Goal: Task Accomplishment & Management: Manage account settings

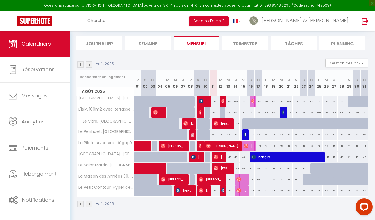
scroll to position [34, 0]
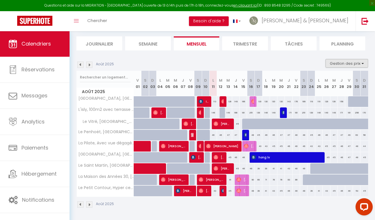
click at [332, 62] on button "Gestion des prix" at bounding box center [346, 63] width 43 height 9
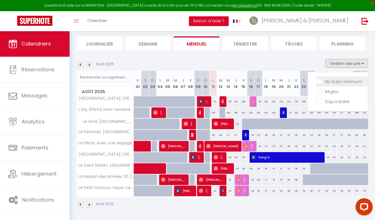
click at [333, 82] on input "Nb Nuits minimum" at bounding box center [342, 81] width 52 height 6
checkbox input "true"
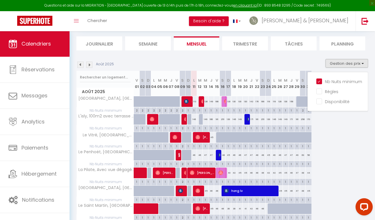
click at [217, 108] on div "1" at bounding box center [216, 109] width 5 height 5
type input "1"
type input "Ven 15 Août 2025"
type input "[PERSON_NAME][DATE]"
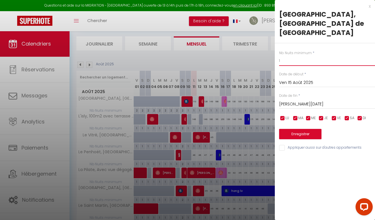
drag, startPoint x: 282, startPoint y: 53, endPoint x: 273, endPoint y: 53, distance: 9.7
click at [273, 53] on body "Questions et aide sur la MIGRATION - [GEOGRAPHIC_DATA] ouverte de 13 à 14h puis…" at bounding box center [187, 139] width 375 height 284
type input "2"
click at [296, 100] on input "[PERSON_NAME][DATE]" at bounding box center [327, 103] width 96 height 7
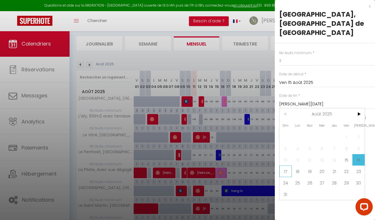
click at [284, 165] on span "17" at bounding box center [285, 170] width 12 height 11
type input "Dim 17 Août 2025"
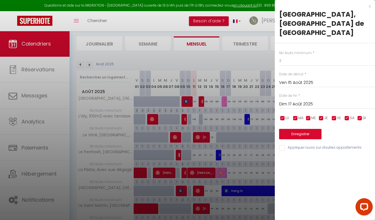
click at [283, 145] on input "Appliquer aussi sur d'autres appartements" at bounding box center [327, 148] width 96 height 6
checkbox input "true"
click at [300, 129] on button "Enregistrer" at bounding box center [300, 134] width 42 height 10
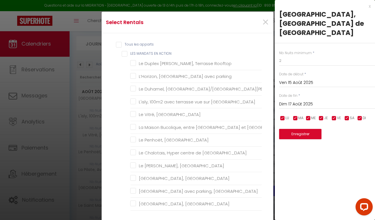
click at [124, 52] on ACTION "LES MANDATS EN ACTION" at bounding box center [192, 54] width 140 height 6
checkbox ACTION "true"
checkbox Rooftop "true"
checkbox parking "true"
checkbox Hélier "true"
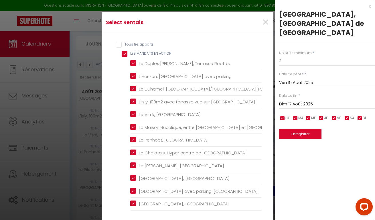
checkbox Rennes "true"
checkbox Jacques "true"
checkbox Ville "true"
checkbox Rennes "true"
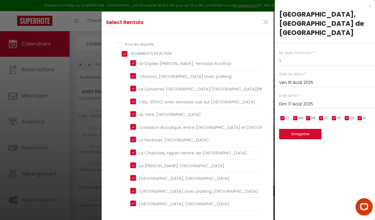
checkbox Ouest "true"
checkbox Rennes "true"
checkbox centre "true"
checkbox Centre "true"
checkbox balcon "true"
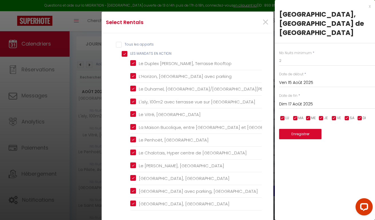
checkbox Nord "true"
checkbox Centre "true"
checkbox 1oom2\, "true"
checkbox Centre "true"
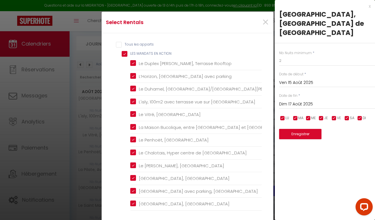
checkbox Rennes "true"
checkbox privé "true"
checkbox Rennes "true"
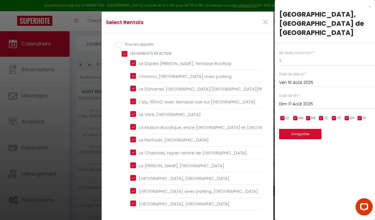
checkbox Saint-Pierre "true"
checkbox balcon "true"
checkbox Gregroire "true"
checkbox Rennes "true"
checkbox privé "true"
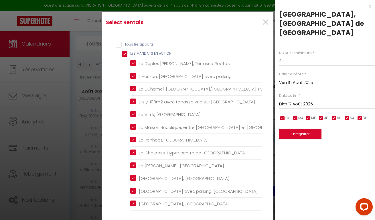
checkbox Rennes "true"
checkbox privé "true"
checkbox Rennes "true"
checkbox Nord "true"
checkbox Rennes "true"
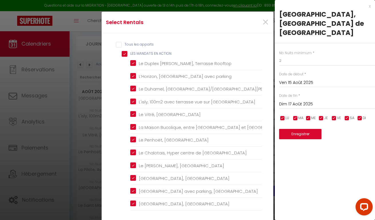
checkbox Rennes "true"
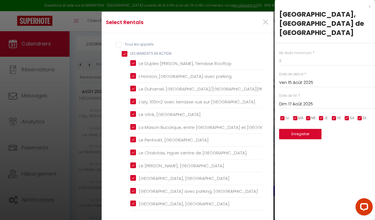
checkbox Rennes "true"
checkbox input "false"
checkbox Hélier "false"
checkbox Jacques "false"
checkbox Rennes\ "false"
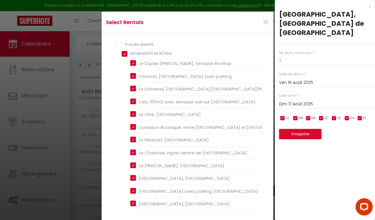
checkbox Rennes "false"
checkbox parking "false"
checkbox centre "false"
checkbox Rennes "false"
checkbox Centre "false"
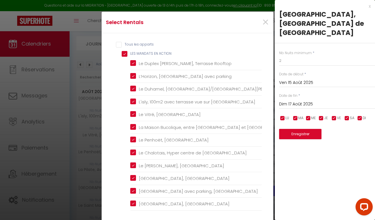
checkbox Centre "false"
checkbox parking "false"
checkbox Centre "false"
checkbox centre "false"
checkbox Rennes "false"
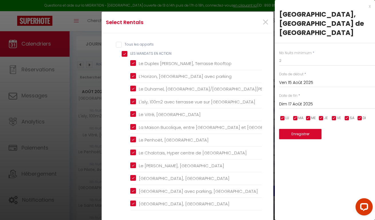
checkbox Rennes "false"
checkbox parking "false"
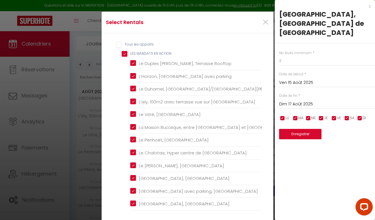
checkbox parking "false"
checkbox créateurs "false"
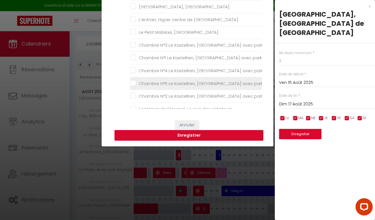
scroll to position [104, 0]
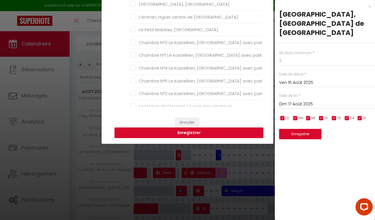
click at [208, 131] on button "Enregistrer" at bounding box center [188, 132] width 149 height 11
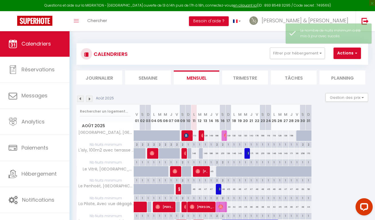
scroll to position [0, 0]
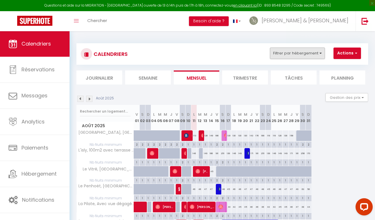
click at [314, 56] on button "Filtrer par hébergement" at bounding box center [297, 53] width 55 height 11
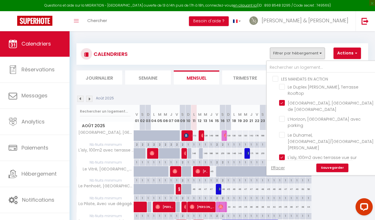
click at [284, 78] on input "LES MANDATS EN ACTION" at bounding box center [327, 79] width 110 height 6
checkbox input "true"
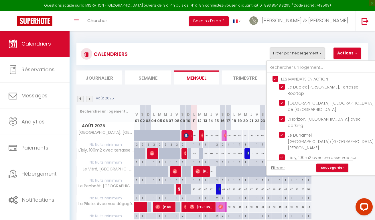
checkbox input "true"
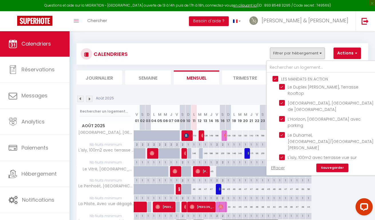
checkbox input "true"
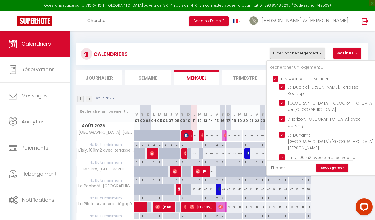
checkbox input "true"
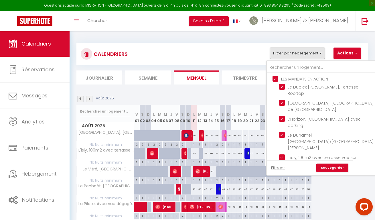
checkbox input "true"
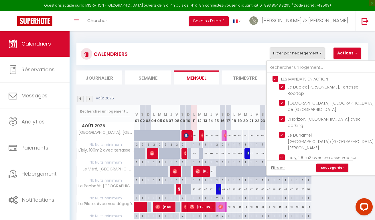
checkbox input "true"
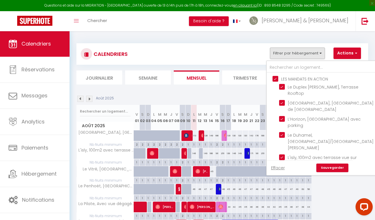
checkbox input "true"
click at [328, 168] on link "Sauvegarder" at bounding box center [332, 167] width 32 height 9
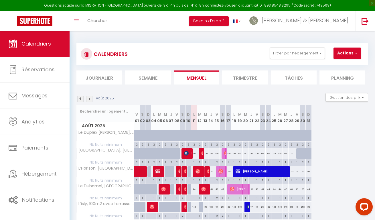
click at [351, 53] on button "Actions" at bounding box center [346, 53] width 27 height 11
click at [328, 43] on div "CALENDRIERS Filtrer par hébergement LES MANDATS EN ACTION Le Duplex Mitterrand,…" at bounding box center [222, 53] width 292 height 21
click at [335, 99] on button "Gestion des prix" at bounding box center [346, 97] width 43 height 9
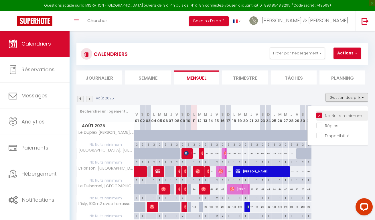
click at [319, 114] on input "Nb Nuits minimum" at bounding box center [342, 115] width 52 height 6
checkbox input "false"
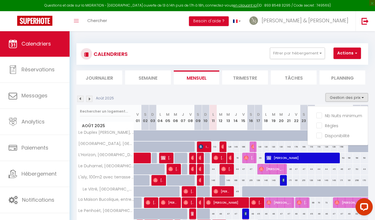
click at [284, 95] on div "Août 2025 Gestion des prix Nb Nuits minimum Règles Disponibilité" at bounding box center [222, 99] width 292 height 12
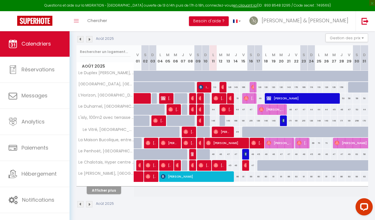
scroll to position [59, 0]
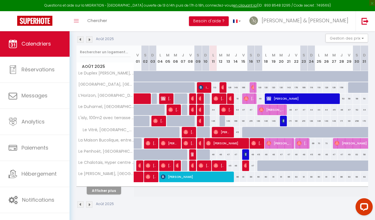
click at [102, 187] on button "Afficher plus" at bounding box center [104, 191] width 34 height 8
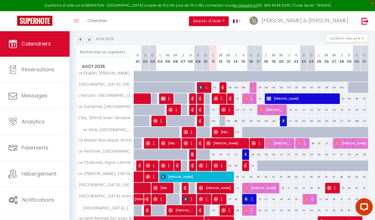
click at [215, 88] on div "113" at bounding box center [212, 87] width 7 height 11
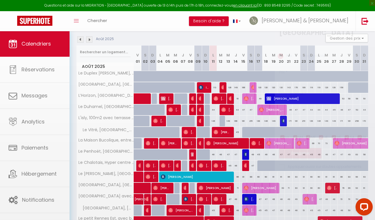
type input "113"
type input "Lun 11 Août 2025"
type input "[DATE]"
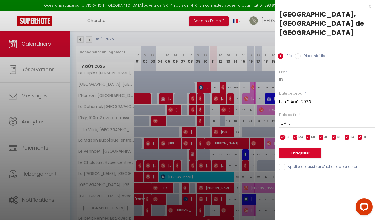
click at [291, 75] on input "113" at bounding box center [327, 80] width 96 height 10
type input "1"
type input "99"
click at [310, 148] on button "Enregistrer" at bounding box center [300, 153] width 42 height 10
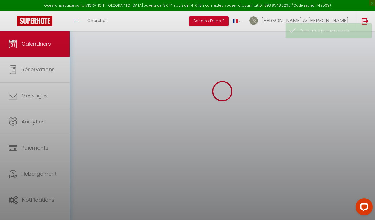
scroll to position [31, 0]
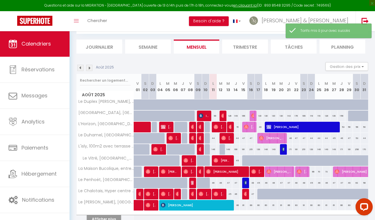
click at [259, 116] on div "130" at bounding box center [258, 115] width 7 height 11
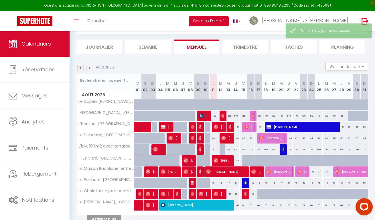
type input "130"
type input "Dim 17 Août 2025"
type input "Lun 18 Août 2025"
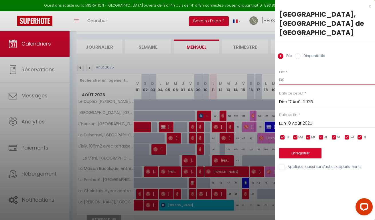
click at [290, 75] on input "130" at bounding box center [327, 80] width 96 height 10
type input "109"
click at [296, 148] on button "Enregistrer" at bounding box center [300, 153] width 42 height 10
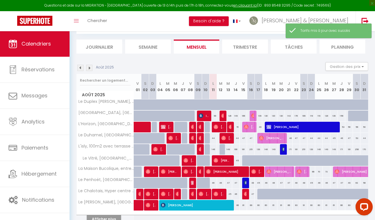
click at [267, 115] on div "130" at bounding box center [265, 115] width 7 height 11
type input "130"
type input "Lun 18 Août 2025"
type input "[DATE]"
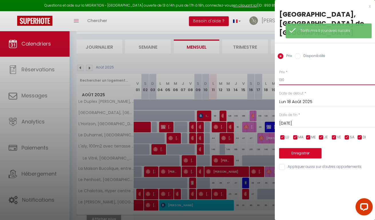
click at [285, 75] on input "130" at bounding box center [327, 80] width 96 height 10
type input "111"
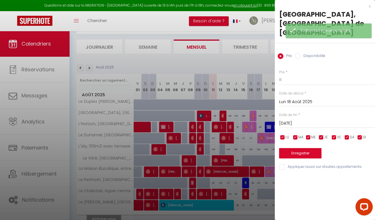
click at [294, 148] on button "Enregistrer" at bounding box center [300, 153] width 42 height 10
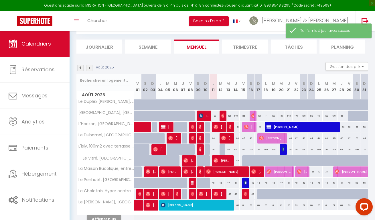
click at [274, 115] on div "130" at bounding box center [273, 115] width 7 height 11
type input "130"
type input "[DATE]"
type input "Mer 20 Août 2025"
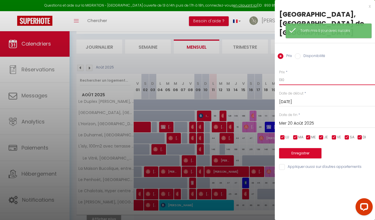
click at [289, 75] on input "130" at bounding box center [327, 80] width 96 height 10
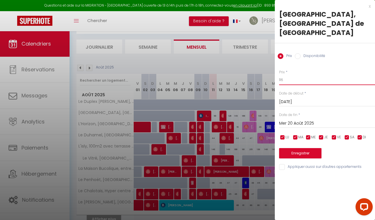
type input "116"
click at [296, 148] on button "Enregistrer" at bounding box center [300, 153] width 42 height 10
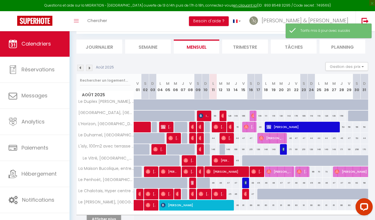
click at [281, 117] on div "130" at bounding box center [280, 115] width 7 height 11
type input "130"
type input "Mer 20 Août 2025"
type input "[DEMOGRAPHIC_DATA][DATE]"
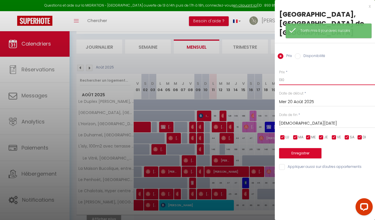
click at [284, 75] on input "130" at bounding box center [327, 80] width 96 height 10
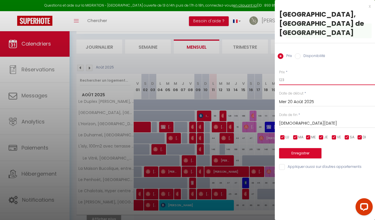
type input "123"
click at [303, 148] on button "Enregistrer" at bounding box center [300, 153] width 42 height 10
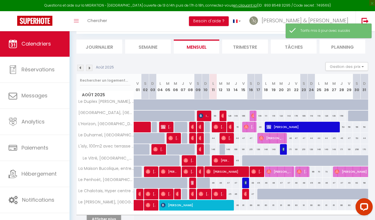
click at [288, 116] on div "143" at bounding box center [288, 115] width 7 height 11
type input "143"
type input "[DEMOGRAPHIC_DATA][DATE]"
type input "Ven 22 Août 2025"
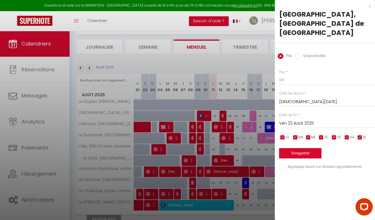
click at [371, 4] on div "x L'Opéra, Hyper centre de Rennes Prix Disponibilité Prix * 143 Statut * Dispon…" at bounding box center [325, 88] width 100 height 176
click at [369, 8] on div "x" at bounding box center [323, 6] width 96 height 7
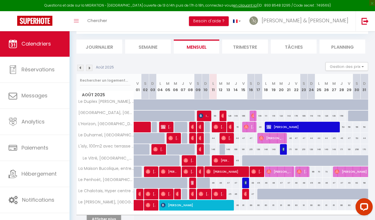
click at [296, 115] on div "176" at bounding box center [295, 115] width 7 height 11
type input "176"
type input "Ven 22 Août 2025"
type input "Sam 23 Août 2025"
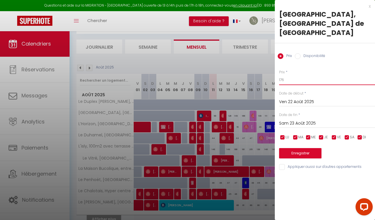
click at [282, 75] on input "176" at bounding box center [327, 80] width 96 height 10
type input "166"
click at [292, 148] on button "Enregistrer" at bounding box center [300, 153] width 42 height 10
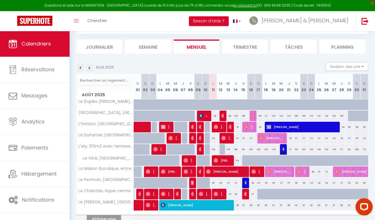
click at [304, 116] on div "189" at bounding box center [303, 115] width 7 height 11
type input "189"
type input "Sam 23 Août 2025"
type input "Dim 24 Août 2025"
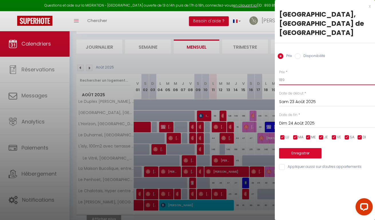
click at [282, 75] on input "189" at bounding box center [327, 80] width 96 height 10
type input "199"
click at [308, 148] on button "Enregistrer" at bounding box center [300, 153] width 42 height 10
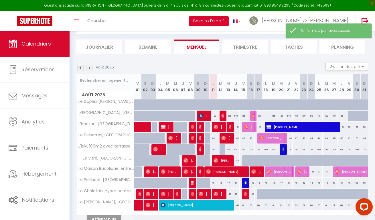
click at [311, 116] on div "119" at bounding box center [310, 115] width 7 height 11
type input "119"
type input "Dim 24 Août 2025"
type input "Lun 25 Août 2025"
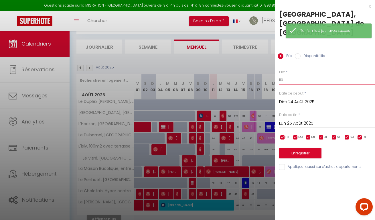
click at [286, 75] on input "119" at bounding box center [327, 80] width 96 height 10
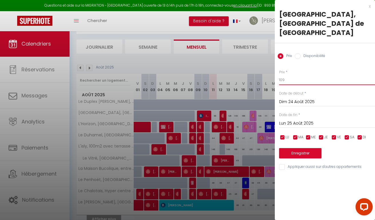
type input "109"
click at [295, 148] on button "Enregistrer" at bounding box center [300, 153] width 42 height 10
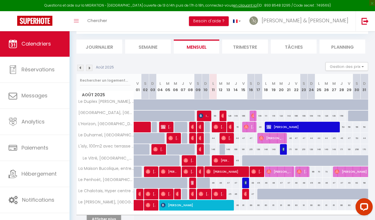
click at [320, 119] on div "119" at bounding box center [318, 115] width 7 height 11
type input "119"
type input "Lun 25 Août 2025"
type input "Mar 26 Août 2025"
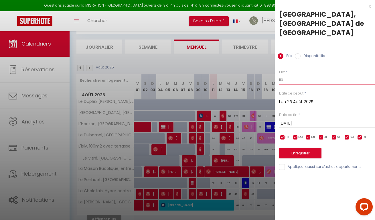
click at [286, 75] on input "119" at bounding box center [327, 80] width 96 height 10
type input "113"
click at [290, 148] on button "Enregistrer" at bounding box center [300, 153] width 42 height 10
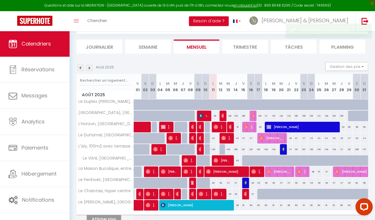
click at [334, 116] on div "139" at bounding box center [333, 115] width 7 height 11
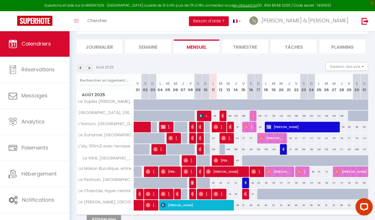
type input "139"
type input "Mer 27 Août 2025"
type input "Jeu 28 Août 2025"
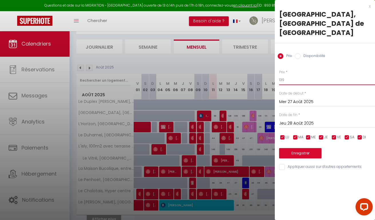
click at [293, 75] on input "139" at bounding box center [327, 80] width 96 height 10
type input "133"
click at [288, 148] on button "Enregistrer" at bounding box center [300, 153] width 42 height 10
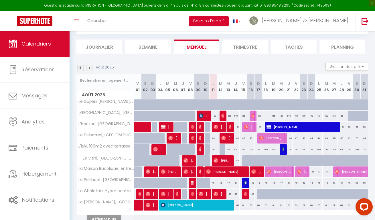
click at [236, 115] on div "149" at bounding box center [235, 115] width 7 height 11
type input "149"
type input "[DEMOGRAPHIC_DATA][DATE]"
type input "Ven 15 Août 2025"
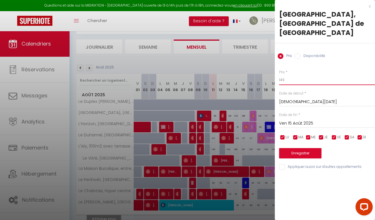
click at [284, 75] on input "149" at bounding box center [327, 80] width 96 height 10
type input "149"
click at [298, 148] on button "Enregistrer" at bounding box center [300, 153] width 42 height 10
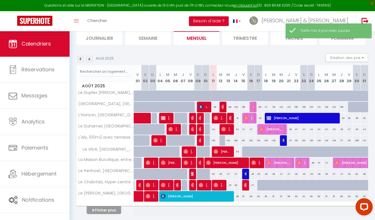
scroll to position [42, 0]
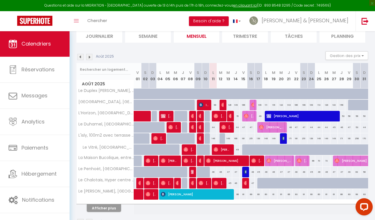
click at [348, 117] on div "56" at bounding box center [348, 116] width 7 height 11
type input "56"
type input "Ven 29 Août 2025"
type input "Sam 30 Août 2025"
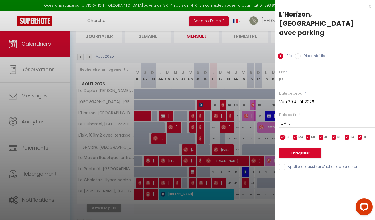
click at [288, 75] on input "56" at bounding box center [327, 80] width 96 height 10
type input "53"
click at [297, 148] on button "Enregistrer" at bounding box center [300, 153] width 42 height 10
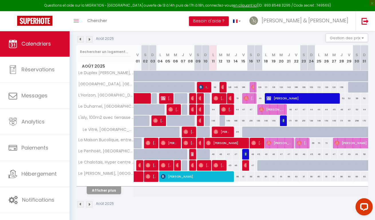
scroll to position [59, 0]
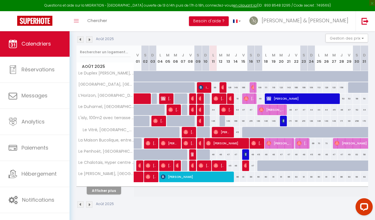
click at [244, 110] on div "47" at bounding box center [243, 109] width 7 height 11
type input "47"
type input "Ven 15 Août 2025"
type input "[PERSON_NAME][DATE]"
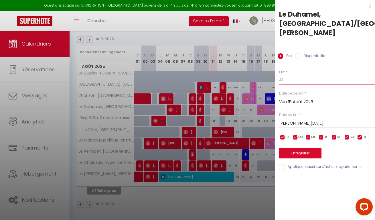
click at [284, 75] on input "47" at bounding box center [327, 80] width 96 height 10
type input "46"
click at [296, 148] on button "Enregistrer" at bounding box center [300, 153] width 42 height 10
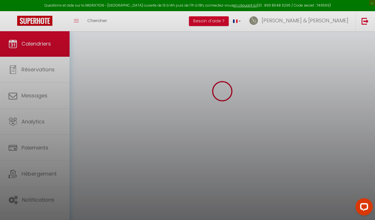
scroll to position [31, 0]
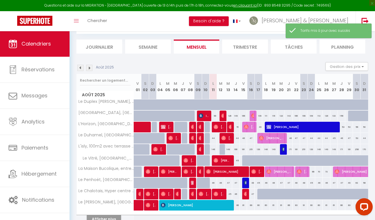
click at [250, 139] on div "47" at bounding box center [250, 138] width 7 height 11
type input "47"
type input "[PERSON_NAME][DATE]"
type input "Dim 17 Août 2025"
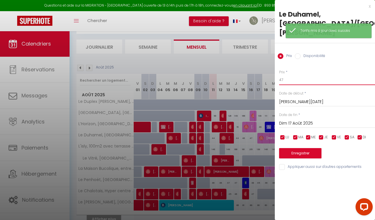
click at [297, 75] on input "47" at bounding box center [327, 80] width 96 height 10
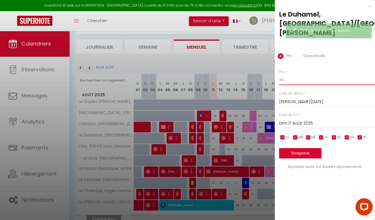
type input "46"
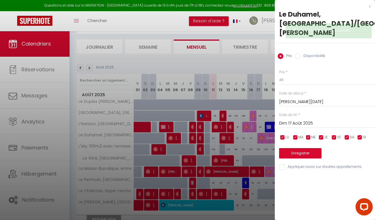
click at [284, 148] on button "Enregistrer" at bounding box center [300, 153] width 42 height 10
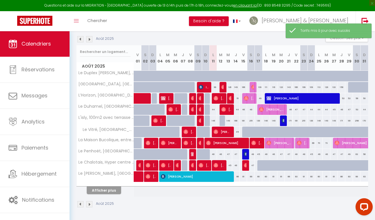
scroll to position [59, 0]
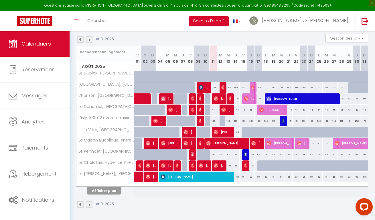
click at [295, 110] on div "47" at bounding box center [295, 109] width 7 height 11
type input "47"
type input "Ven 22 Août 2025"
type input "Sam 23 Août 2025"
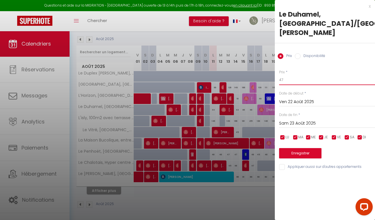
click at [288, 75] on input "47" at bounding box center [327, 80] width 96 height 10
type input "46"
click at [297, 148] on button "Enregistrer" at bounding box center [300, 153] width 42 height 10
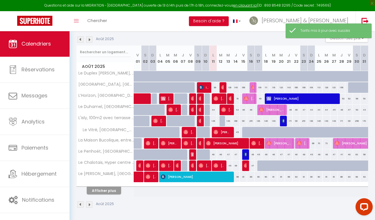
click at [214, 155] on div "46" at bounding box center [212, 154] width 7 height 11
type input "46"
type input "Lun 11 Août 2025"
type input "[DATE]"
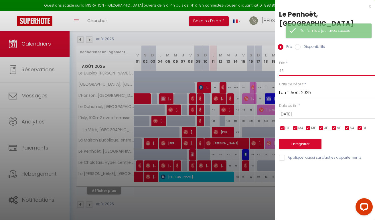
click at [296, 71] on input "46" at bounding box center [327, 71] width 96 height 10
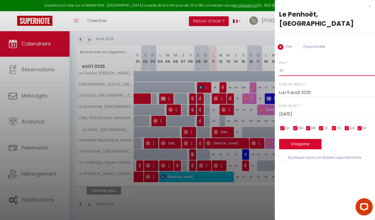
type input "45"
click at [295, 145] on button "Enregistrer" at bounding box center [300, 144] width 42 height 10
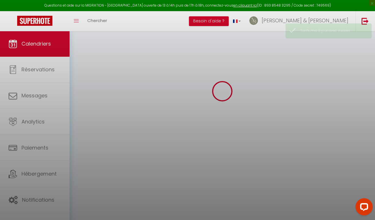
scroll to position [31, 0]
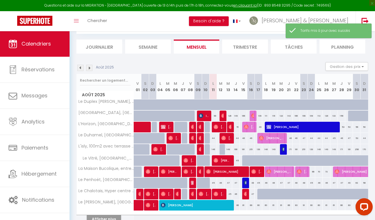
click at [229, 186] on div "47" at bounding box center [227, 182] width 7 height 11
type input "47"
type input "Mer 13 Août 2025"
type input "[DEMOGRAPHIC_DATA][DATE]"
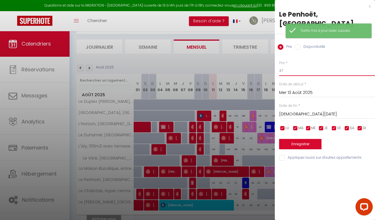
click at [290, 72] on input "47" at bounding box center [327, 71] width 96 height 10
type input "46"
click at [292, 142] on button "Enregistrer" at bounding box center [300, 144] width 42 height 10
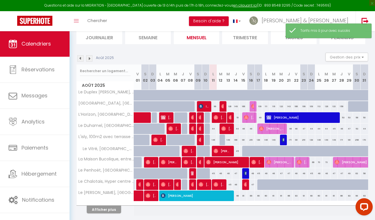
scroll to position [41, 0]
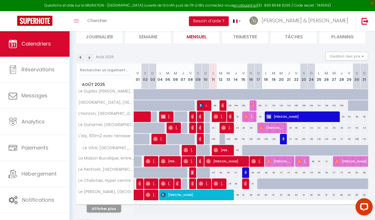
click at [267, 173] on div "46" at bounding box center [265, 172] width 7 height 11
type input "46"
type input "Lun 18 Août 2025"
type input "[DATE]"
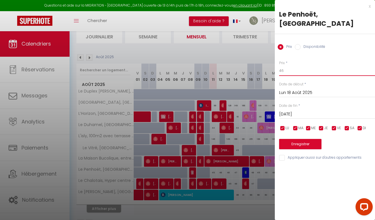
click at [293, 76] on input "46" at bounding box center [327, 71] width 96 height 10
type input "45"
click at [306, 145] on button "Enregistrer" at bounding box center [300, 144] width 42 height 10
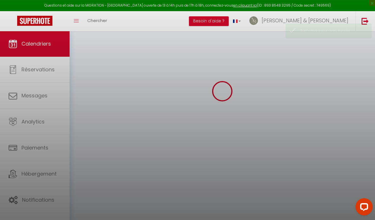
scroll to position [31, 0]
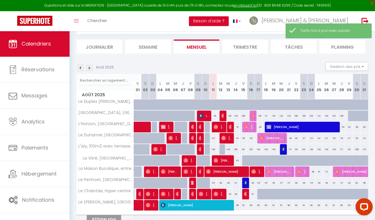
click at [281, 183] on div "47" at bounding box center [280, 182] width 7 height 11
type input "47"
type input "Mer 20 Août 2025"
type input "[DEMOGRAPHIC_DATA][DATE]"
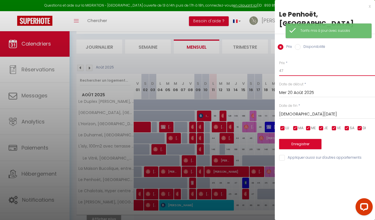
click at [288, 70] on input "47" at bounding box center [327, 71] width 96 height 10
type input "46"
click at [291, 141] on button "Enregistrer" at bounding box center [300, 144] width 42 height 10
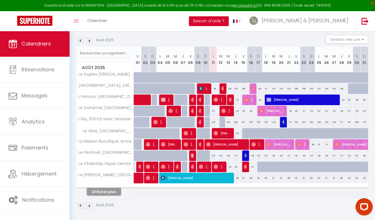
scroll to position [59, 0]
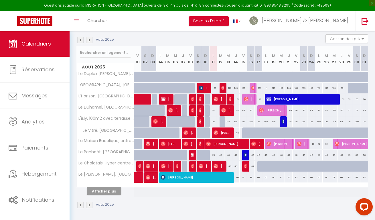
click at [251, 177] on div "89" at bounding box center [250, 177] width 7 height 11
type input "89"
type input "[PERSON_NAME][DATE]"
type input "Dim 17 Août 2025"
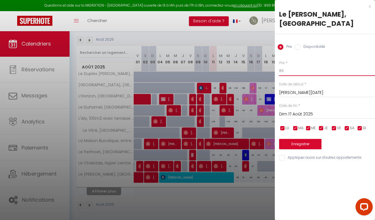
click at [282, 71] on input "89" at bounding box center [327, 71] width 96 height 10
type input "99"
click at [293, 143] on button "Enregistrer" at bounding box center [300, 144] width 42 height 10
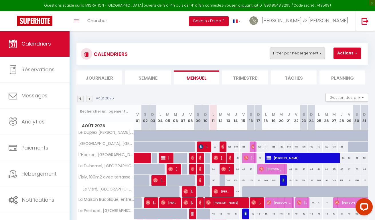
scroll to position [0, 0]
click at [301, 54] on button "Filtrer par hébergement" at bounding box center [297, 53] width 55 height 11
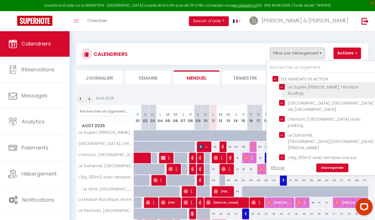
click at [282, 86] on input "Le Duplex [PERSON_NAME], Terrasse Rooftop" at bounding box center [327, 87] width 96 height 6
checkbox input "false"
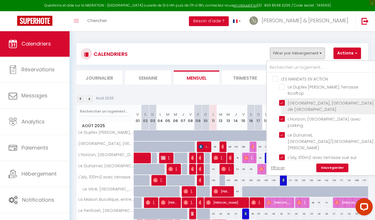
click at [282, 103] on input "[GEOGRAPHIC_DATA], [GEOGRAPHIC_DATA] de [GEOGRAPHIC_DATA]" at bounding box center [327, 103] width 96 height 6
checkbox input "false"
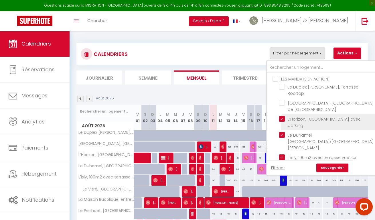
click at [282, 118] on input "L’Horizon, [GEOGRAPHIC_DATA] avec parking" at bounding box center [327, 119] width 96 height 6
checkbox input "false"
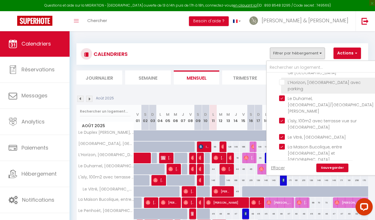
scroll to position [38, 0]
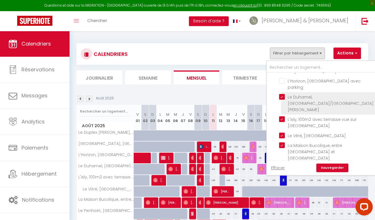
click at [282, 95] on input "Le Duhamel, [GEOGRAPHIC_DATA]/[GEOGRAPHIC_DATA][PERSON_NAME]" at bounding box center [327, 97] width 96 height 6
checkbox input "false"
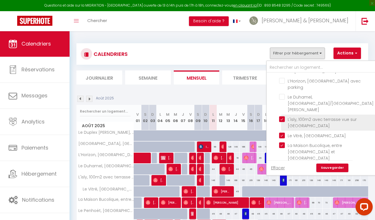
click at [282, 117] on li "L'isly, 100m2 avec terrasse vue sur [GEOGRAPHIC_DATA]" at bounding box center [329, 122] width 96 height 16
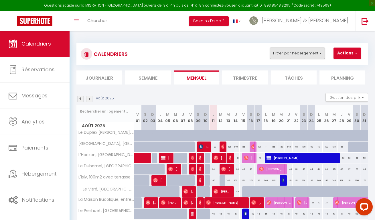
click at [292, 54] on button "Filtrer par hébergement" at bounding box center [297, 53] width 55 height 11
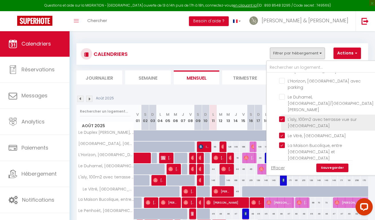
click at [284, 116] on input "L'isly, 100m2 avec terrasse vue sur [GEOGRAPHIC_DATA]" at bounding box center [327, 119] width 96 height 6
checkbox input "false"
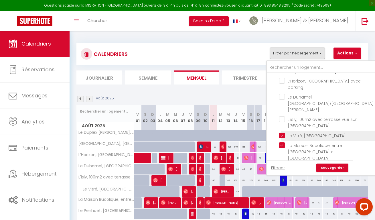
click at [284, 132] on input "Le Vitré, [GEOGRAPHIC_DATA]" at bounding box center [327, 135] width 96 height 6
checkbox input "false"
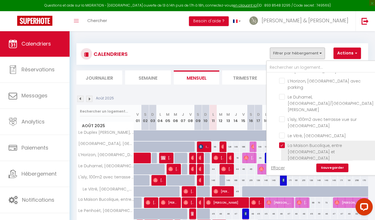
click at [282, 142] on input "La Maison Bucolique, entre [GEOGRAPHIC_DATA] et [GEOGRAPHIC_DATA]" at bounding box center [327, 145] width 96 height 6
checkbox input "false"
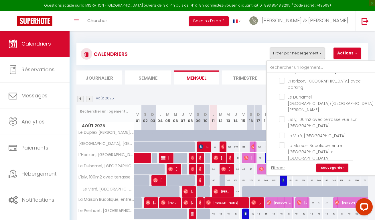
click at [282, 165] on input "Le Penhoët, [GEOGRAPHIC_DATA]" at bounding box center [327, 168] width 96 height 6
checkbox input "false"
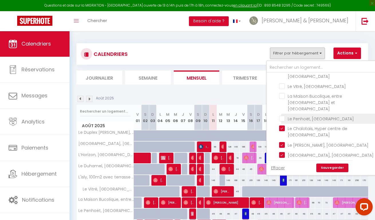
scroll to position [89, 0]
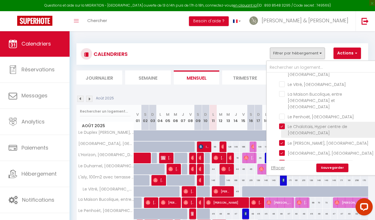
click at [282, 123] on input "Le Chalotais, Hyper centre de [GEOGRAPHIC_DATA]" at bounding box center [327, 126] width 96 height 6
checkbox input "false"
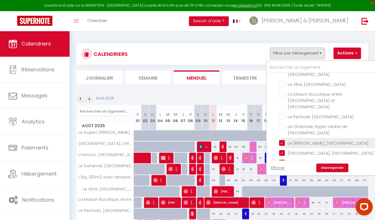
click at [282, 139] on input "Le [PERSON_NAME], [GEOGRAPHIC_DATA]" at bounding box center [327, 142] width 96 height 6
checkbox input "false"
click at [324, 168] on link "Sauvegarder" at bounding box center [332, 167] width 32 height 9
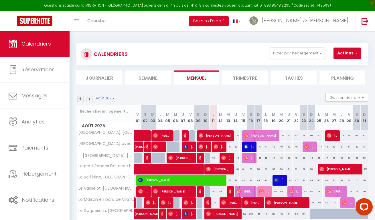
click at [236, 135] on div "71" at bounding box center [235, 135] width 7 height 11
type input "71"
type input "[DEMOGRAPHIC_DATA][DATE]"
type input "Ven 15 Août 2025"
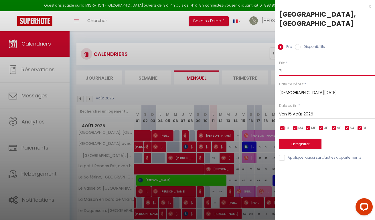
click at [288, 66] on input "71" at bounding box center [327, 71] width 96 height 10
type input "79"
click at [308, 139] on button "Enregistrer" at bounding box center [300, 144] width 42 height 10
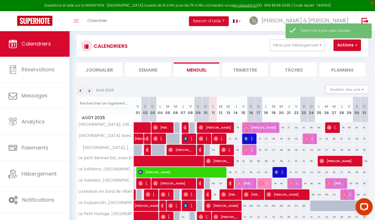
scroll to position [9, 0]
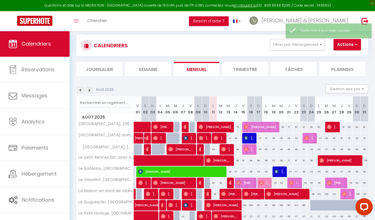
click at [289, 128] on div "71" at bounding box center [288, 127] width 7 height 11
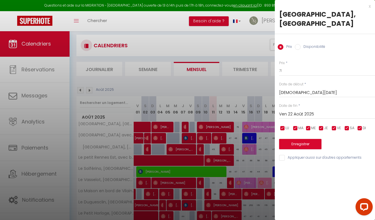
click at [369, 7] on div "x" at bounding box center [323, 6] width 96 height 7
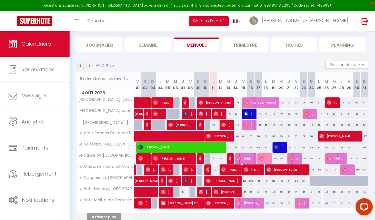
scroll to position [33, 0]
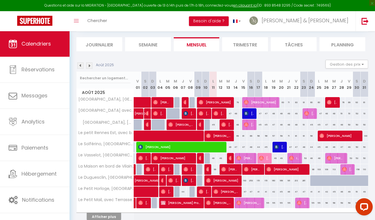
click at [261, 114] on div "47" at bounding box center [258, 113] width 7 height 11
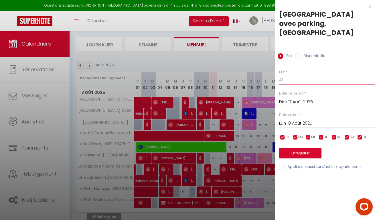
click at [288, 75] on input "47" at bounding box center [327, 80] width 96 height 10
click at [306, 148] on button "Enregistrer" at bounding box center [300, 153] width 42 height 10
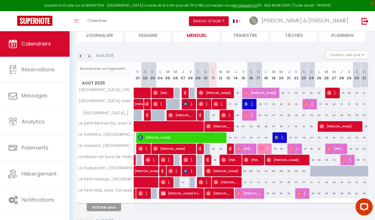
scroll to position [44, 0]
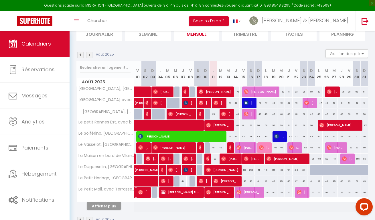
click at [236, 137] on div "47" at bounding box center [235, 136] width 7 height 11
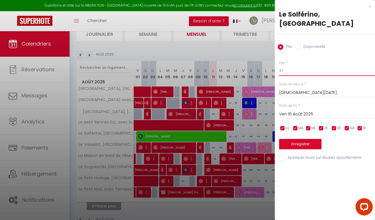
click at [294, 73] on input "47" at bounding box center [327, 71] width 96 height 10
click at [310, 144] on button "Enregistrer" at bounding box center [300, 144] width 42 height 10
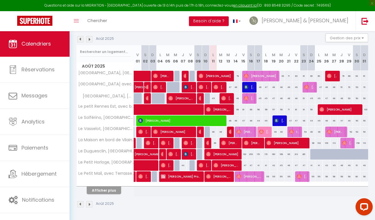
scroll to position [59, 0]
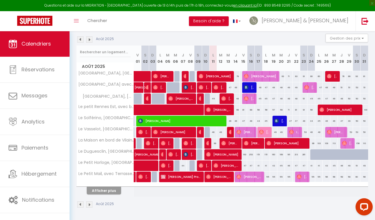
click at [276, 132] on div "49" at bounding box center [273, 132] width 7 height 11
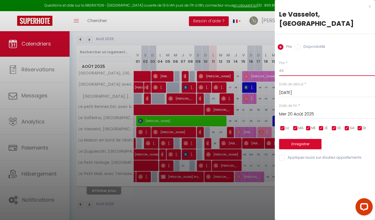
click at [304, 66] on input "49" at bounding box center [327, 71] width 96 height 10
click at [300, 139] on button "Enregistrer" at bounding box center [300, 144] width 42 height 10
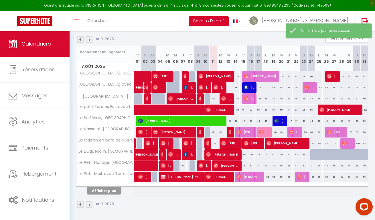
click at [350, 131] on div "53" at bounding box center [348, 132] width 7 height 11
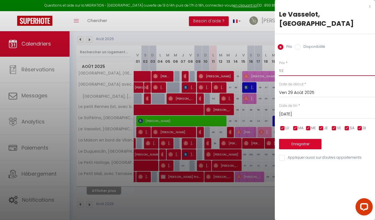
click at [310, 66] on input "53" at bounding box center [327, 71] width 96 height 10
click at [297, 139] on button "Enregistrer" at bounding box center [300, 144] width 42 height 10
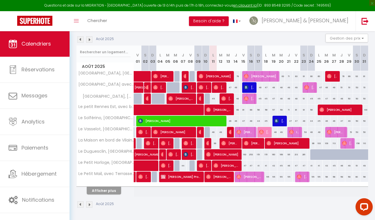
click at [112, 189] on button "Afficher plus" at bounding box center [104, 191] width 34 height 8
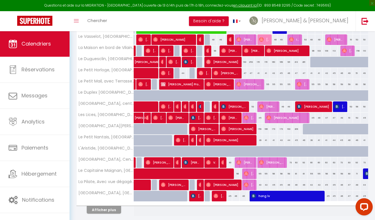
scroll to position [152, 0]
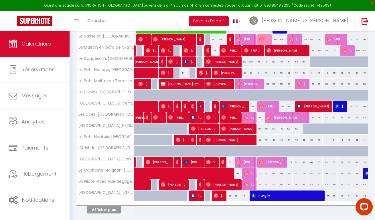
click at [108, 208] on button "Afficher plus" at bounding box center [104, 209] width 34 height 8
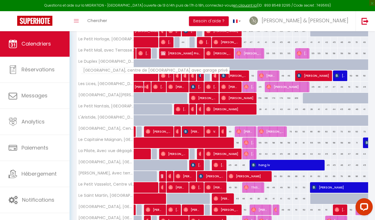
scroll to position [184, 0]
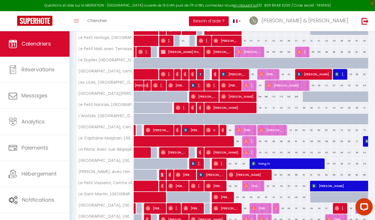
click at [266, 162] on span "hong lv" at bounding box center [286, 163] width 70 height 11
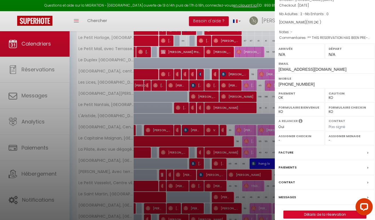
scroll to position [45, 0]
click at [285, 165] on label "Paiements" at bounding box center [287, 168] width 18 height 6
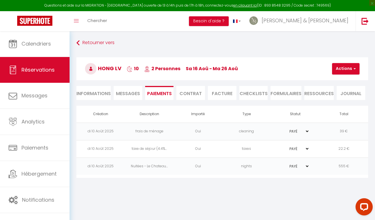
scroll to position [9, 0]
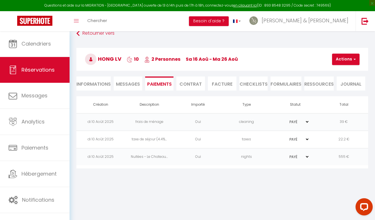
click at [104, 84] on li "Informations" at bounding box center [93, 83] width 34 height 14
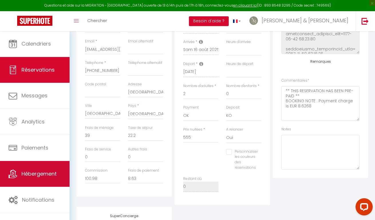
scroll to position [112, 0]
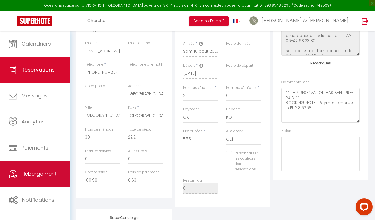
click at [16, 168] on link "Hébergement" at bounding box center [35, 174] width 70 height 26
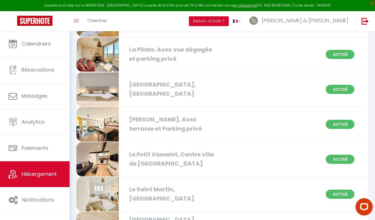
scroll to position [1049, 0]
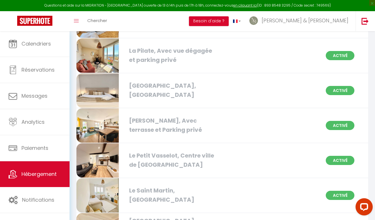
click at [92, 82] on img at bounding box center [97, 90] width 42 height 34
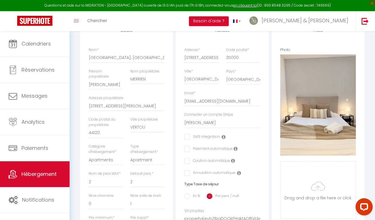
scroll to position [2, 0]
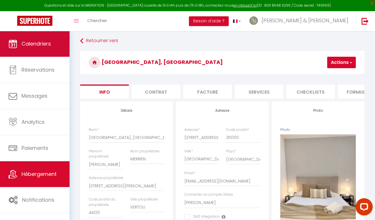
click at [28, 48] on link "Calendriers" at bounding box center [35, 44] width 70 height 26
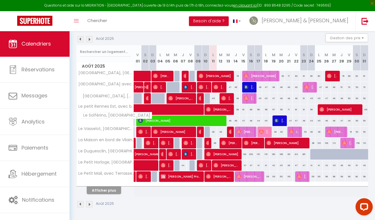
scroll to position [59, 0]
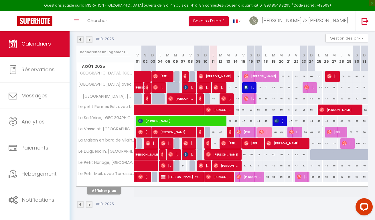
click at [108, 188] on button "Afficher plus" at bounding box center [104, 191] width 34 height 8
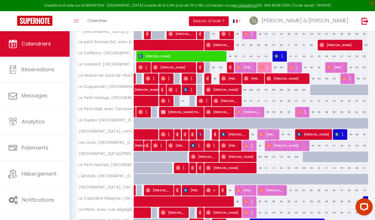
scroll to position [124, 0]
click at [246, 101] on div "47" at bounding box center [243, 101] width 7 height 11
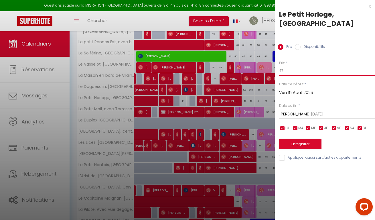
click at [286, 72] on input "47" at bounding box center [327, 71] width 96 height 10
click at [295, 145] on button "Enregistrer" at bounding box center [300, 144] width 42 height 10
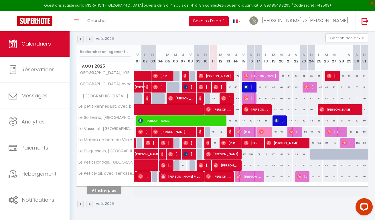
scroll to position [59, 0]
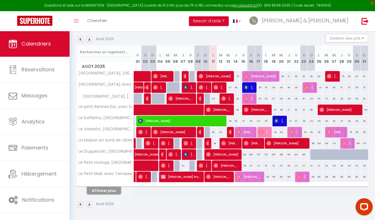
click at [259, 154] on div "151" at bounding box center [258, 154] width 7 height 11
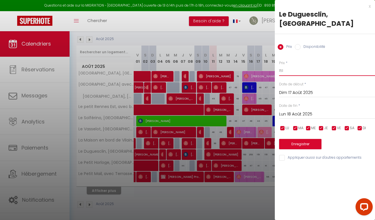
click at [289, 69] on input "151" at bounding box center [327, 71] width 96 height 10
click at [304, 143] on button "Enregistrer" at bounding box center [300, 144] width 42 height 10
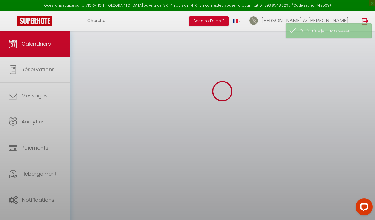
scroll to position [31, 0]
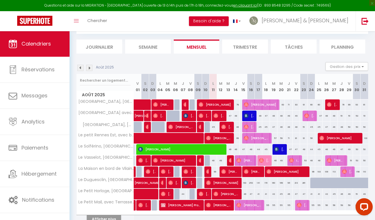
click at [267, 183] on div "151" at bounding box center [265, 182] width 7 height 11
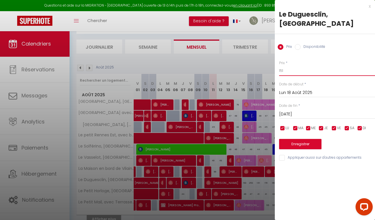
click at [295, 75] on input "151" at bounding box center [327, 71] width 96 height 10
click at [306, 142] on button "Enregistrer" at bounding box center [300, 144] width 42 height 10
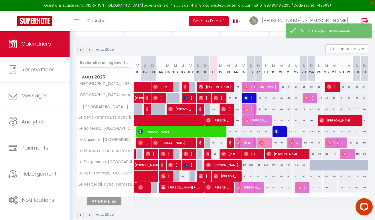
scroll to position [49, 0]
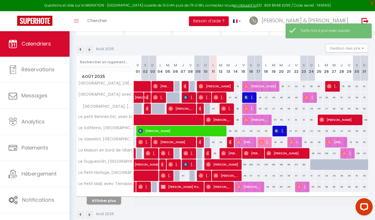
click at [274, 164] on div "160" at bounding box center [273, 164] width 7 height 11
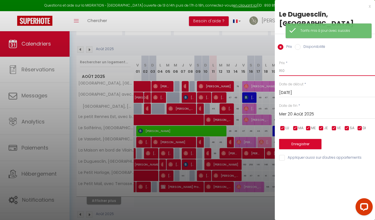
click at [285, 72] on input "160" at bounding box center [327, 71] width 96 height 10
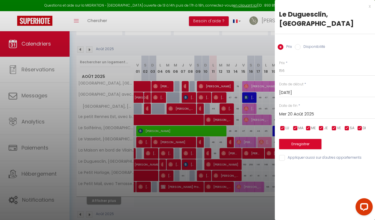
click at [305, 139] on button "Enregistrer" at bounding box center [300, 144] width 42 height 10
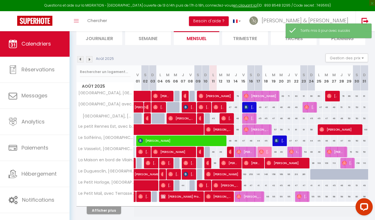
scroll to position [41, 0]
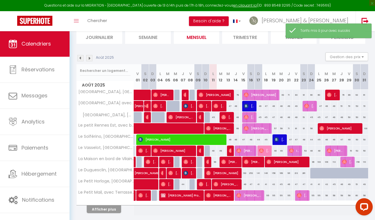
click at [290, 173] on div "181" at bounding box center [288, 173] width 7 height 11
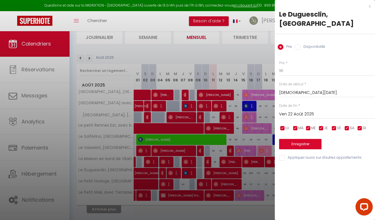
click at [369, 6] on div "x" at bounding box center [323, 6] width 96 height 7
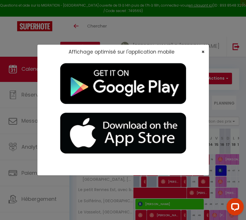
click at [203, 51] on span "×" at bounding box center [203, 51] width 3 height 7
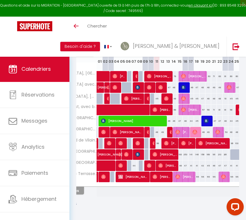
scroll to position [0, 35]
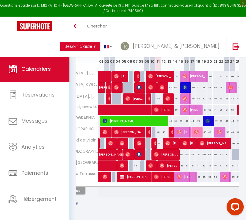
click at [192, 109] on span "[PERSON_NAME]" at bounding box center [192, 109] width 19 height 11
select select "OK"
select select "0"
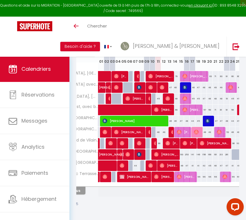
select select "1"
select select
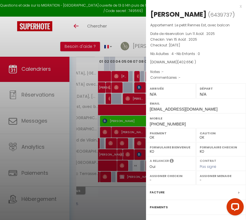
click at [158, 187] on div "Facture" at bounding box center [196, 192] width 100 height 15
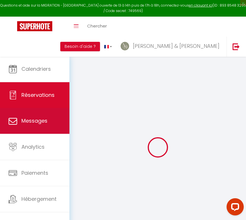
select select "cleaning"
select select "taxes"
select select
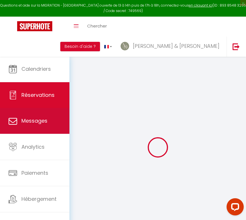
checkbox input "false"
select select
checkbox input "false"
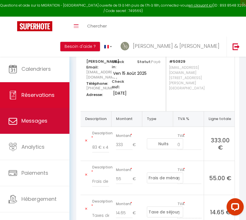
scroll to position [75, 0]
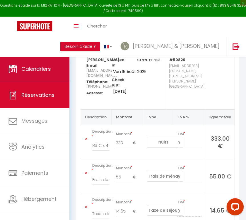
click at [33, 67] on span "Calendriers" at bounding box center [35, 68] width 29 height 7
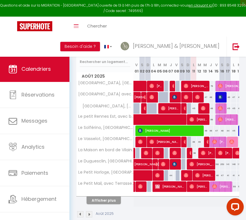
scroll to position [71, 0]
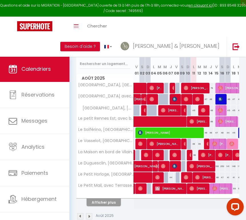
click at [106, 203] on button "Afficher plus" at bounding box center [104, 202] width 34 height 8
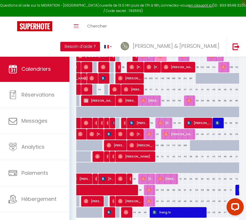
scroll to position [0, 77]
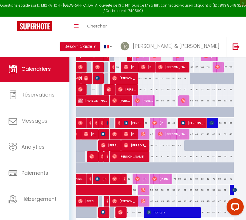
click at [122, 91] on img at bounding box center [120, 89] width 5 height 5
select select "OK"
select select "0"
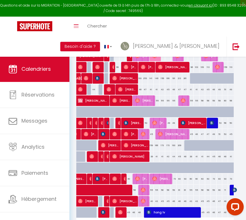
select select "1"
select select
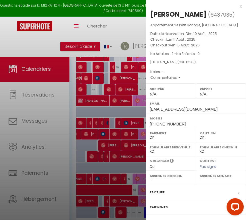
click at [158, 190] on label "Facture" at bounding box center [157, 192] width 15 height 6
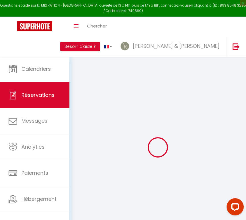
select select "cleaning"
select select "taxes"
select select
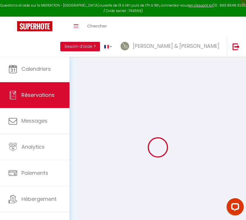
checkbox input "false"
select select
checkbox input "false"
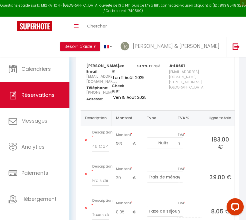
scroll to position [73, 0]
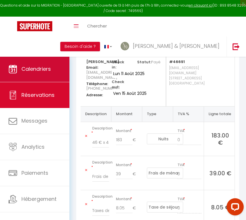
click at [48, 72] on span "Calendriers" at bounding box center [35, 68] width 29 height 7
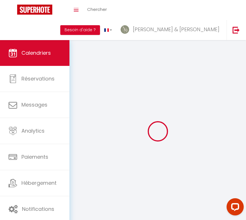
click at [48, 72] on link "Réservations" at bounding box center [35, 79] width 70 height 26
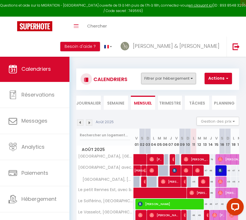
click at [177, 82] on button "Filtrer par hébergement" at bounding box center [168, 78] width 55 height 11
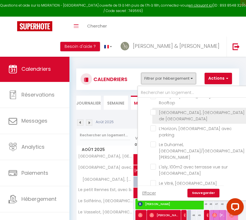
scroll to position [16, 0]
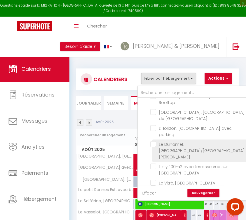
click at [154, 144] on input "Le Duhamel, [GEOGRAPHIC_DATA]/[GEOGRAPHIC_DATA][PERSON_NAME]" at bounding box center [199, 144] width 96 height 6
checkbox input "true"
checkbox input "false"
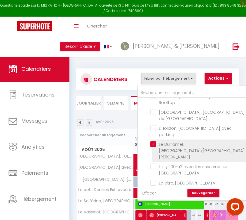
checkbox input "false"
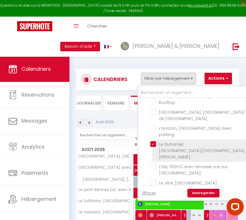
checkbox input "false"
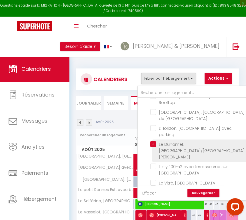
checkbox input "false"
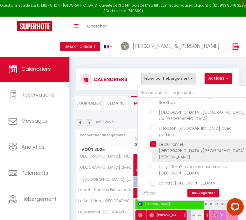
checkbox input "false"
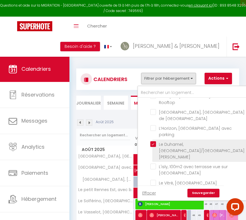
checkbox input "false"
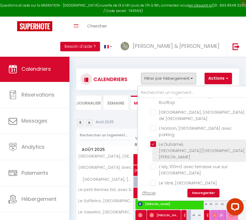
checkbox input "false"
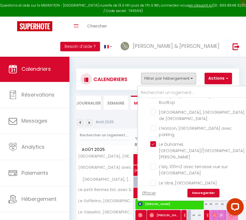
click at [198, 189] on link "Sauvegarder" at bounding box center [204, 193] width 32 height 9
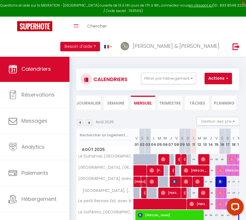
click at [165, 158] on img at bounding box center [163, 159] width 5 height 5
select select "OK"
select select "0"
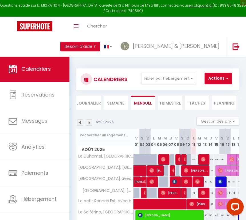
select select "1"
select select
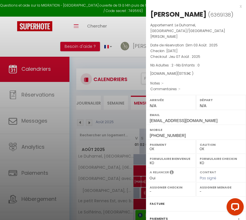
select select "46629"
click at [153, 201] on label "Facture" at bounding box center [157, 204] width 15 height 6
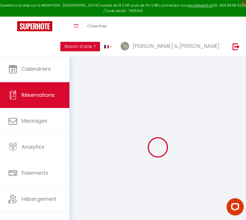
select select "cleaning"
select select "taxes"
select select
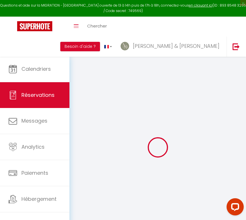
checkbox input "false"
type textarea "isAutoTranslationEnabled=true user=[object Object] viewer=[object Object] heade…"
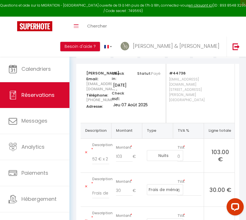
scroll to position [63, 0]
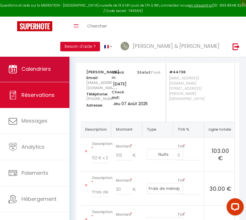
click at [47, 76] on link "Calendriers" at bounding box center [35, 69] width 70 height 26
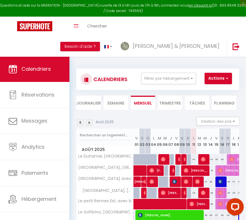
click at [179, 158] on img at bounding box center [180, 159] width 5 height 5
select select "OK"
select select "0"
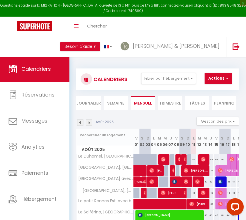
select select "1"
select select
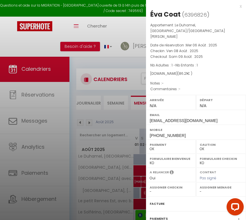
select select "45314"
click at [159, 201] on label "Facture" at bounding box center [157, 204] width 15 height 6
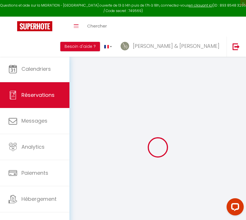
select select
checkbox input "false"
select select
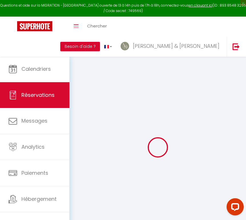
select select
checkbox input "false"
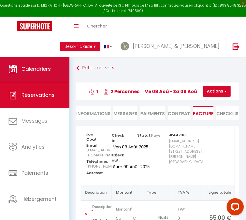
click at [57, 76] on link "Calendriers" at bounding box center [35, 69] width 70 height 26
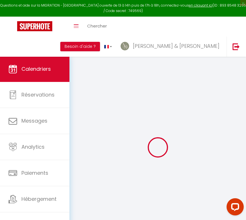
select select
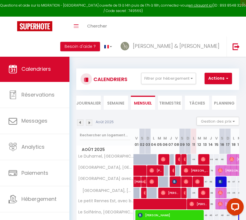
click at [184, 157] on img at bounding box center [186, 159] width 5 height 5
select select "OK"
select select "0"
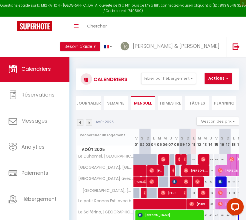
select select "1"
select select
click at [184, 157] on body "Questions et aide sur la MIGRATION - [GEOGRAPHIC_DATA] ouverte de 13 à 14h puis…" at bounding box center [123, 179] width 246 height 247
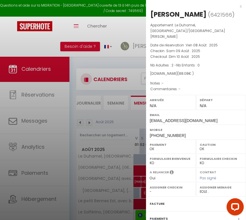
click at [159, 201] on label "Facture" at bounding box center [157, 204] width 15 height 6
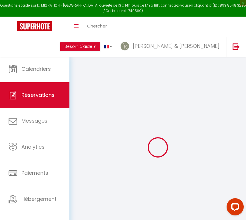
select select "cleaning"
select select "taxes"
select select
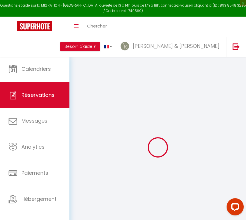
checkbox input "false"
select select
checkbox input "false"
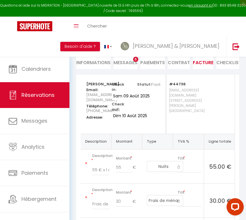
scroll to position [52, 0]
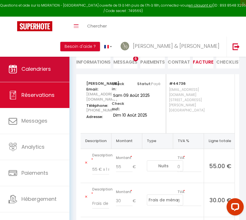
click at [53, 75] on link "Calendriers" at bounding box center [35, 69] width 70 height 26
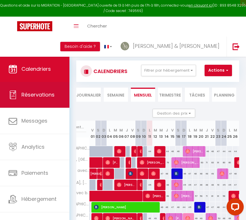
scroll to position [0, 50]
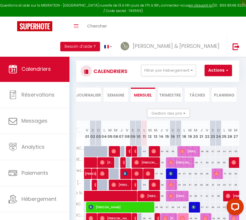
click at [156, 151] on img at bounding box center [154, 151] width 5 height 5
select select "OK"
select select "0"
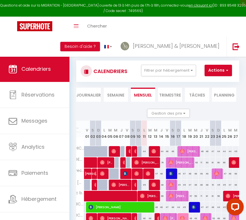
select select "1"
select select
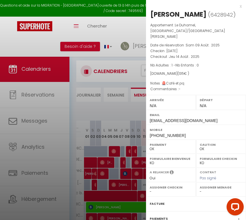
click at [154, 196] on div "Facture" at bounding box center [196, 203] width 100 height 15
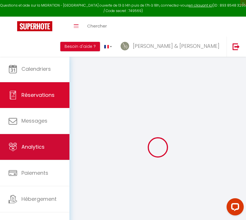
select select "cleaning"
select select "taxes"
select select
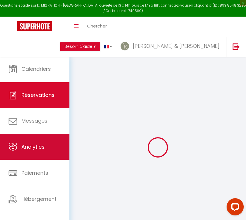
checkbox input "false"
type textarea "🚨Café et pq"
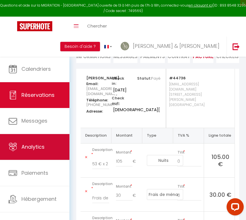
scroll to position [58, 0]
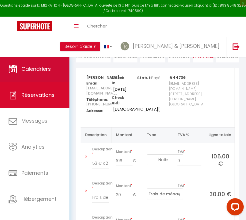
click at [59, 72] on link "Calendriers" at bounding box center [35, 69] width 70 height 26
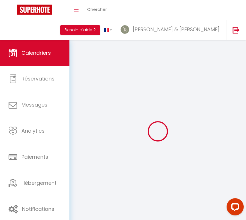
click at [59, 72] on link "Réservations" at bounding box center [35, 79] width 70 height 26
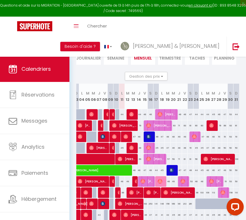
scroll to position [45, 0]
click at [167, 116] on span "[PERSON_NAME]" at bounding box center [167, 114] width 19 height 11
select select "OK"
select select "0"
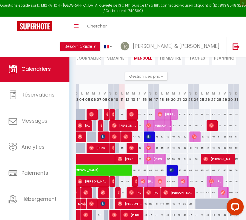
select select "0"
select select "1"
select select
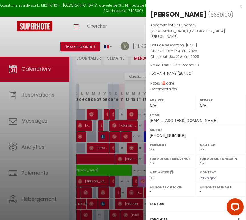
click at [159, 201] on label "Facture" at bounding box center [157, 204] width 15 height 6
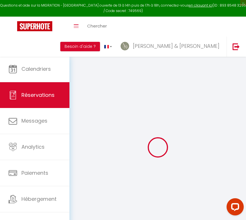
select select "cleaning"
select select "taxes"
select select
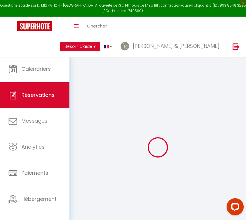
checkbox input "false"
type textarea "🚨café"
select select
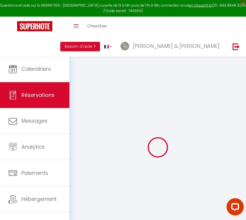
checkbox input "false"
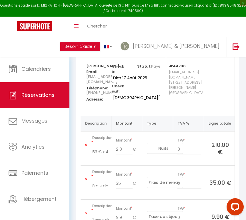
scroll to position [69, 0]
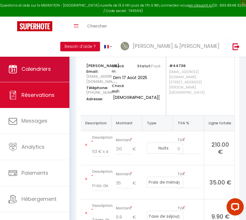
click at [42, 69] on span "Calendriers" at bounding box center [35, 68] width 29 height 7
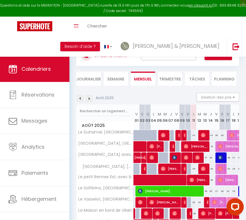
scroll to position [21, 0]
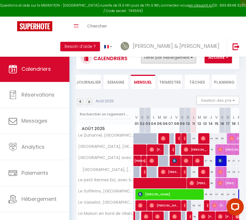
click at [187, 58] on button "Filtrer par hébergement" at bounding box center [168, 57] width 55 height 11
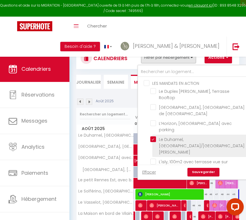
click at [154, 140] on input "Le Duhamel, [GEOGRAPHIC_DATA]/[GEOGRAPHIC_DATA][PERSON_NAME]" at bounding box center [199, 139] width 96 height 6
checkbox input "false"
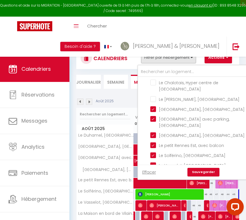
scroll to position [141, 0]
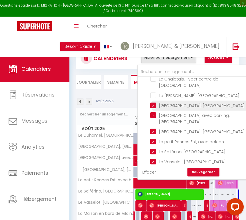
click at [154, 106] on input "[GEOGRAPHIC_DATA], [GEOGRAPHIC_DATA]" at bounding box center [199, 105] width 96 height 6
checkbox input "false"
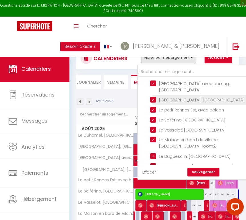
scroll to position [180, 0]
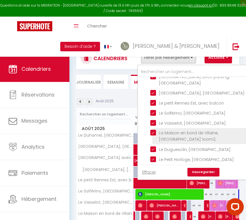
click at [155, 135] on input "La Maison en bord de Vilaine, [GEOGRAPHIC_DATA] 1oom2," at bounding box center [199, 133] width 96 height 6
checkbox input "false"
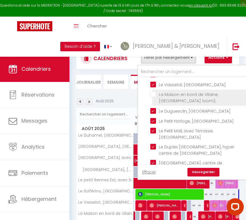
scroll to position [219, 0]
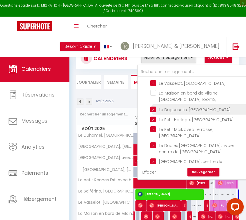
click at [153, 112] on input "Le Duguesclin, [GEOGRAPHIC_DATA]" at bounding box center [199, 109] width 96 height 6
checkbox input "false"
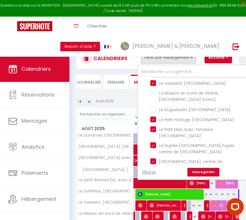
click at [154, 76] on input "Le Solférino, [GEOGRAPHIC_DATA]" at bounding box center [199, 73] width 96 height 6
checkbox input "false"
click at [205, 174] on link "Sauvegarder" at bounding box center [204, 172] width 32 height 9
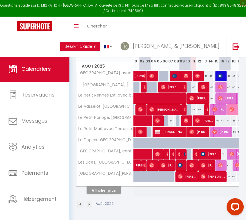
scroll to position [83, 0]
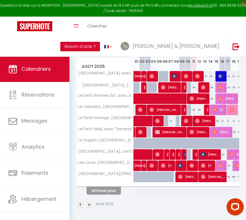
click at [143, 134] on img at bounding box center [140, 132] width 5 height 5
select select "OK"
select select "0"
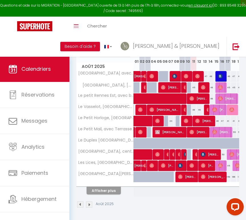
select select "1"
select select
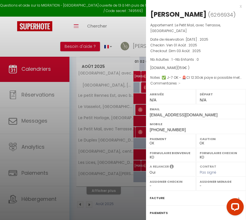
click at [163, 195] on label "Facture" at bounding box center [157, 198] width 15 height 6
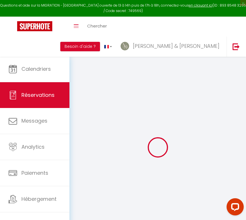
select select "cleaning"
select select "taxes"
select select
checkbox input "false"
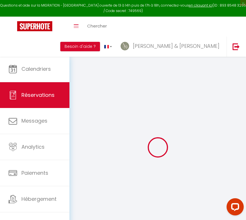
select select
checkbox input "false"
type textarea "✅ J-7 OK - 🚨CI 12:30ok paye si possible mettre à dispo à 12:00"
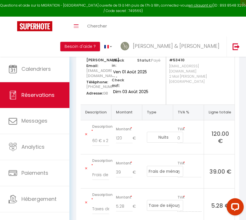
scroll to position [75, 0]
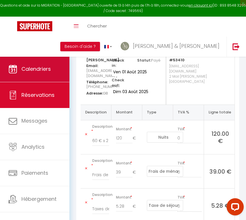
click at [58, 68] on link "Calendriers" at bounding box center [35, 69] width 70 height 26
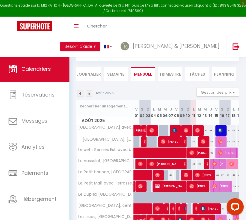
scroll to position [29, 0]
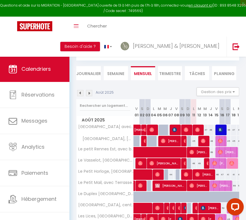
click at [203, 187] on span "[PERSON_NAME]" at bounding box center [199, 185] width 19 height 11
select select "OK"
select select "0"
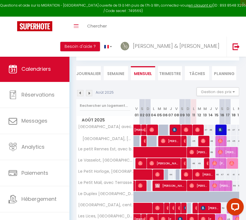
select select "1"
select select
click at [203, 187] on body "Questions et aide sur la MIGRATION - [GEOGRAPHIC_DATA] ouverte de 13 à 14h puis…" at bounding box center [123, 150] width 246 height 247
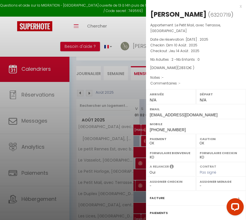
select select "46629"
click at [159, 196] on label "Facture" at bounding box center [157, 198] width 15 height 6
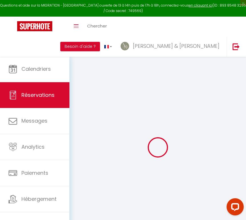
select select "cleaning"
select select "taxes"
select select
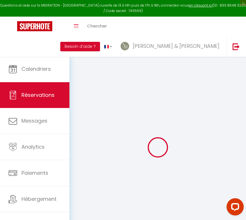
checkbox input "false"
select select
checkbox input "false"
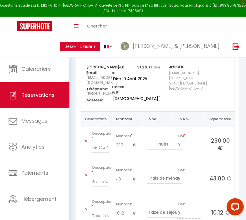
scroll to position [69, 0]
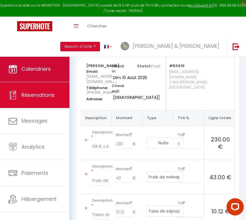
click at [52, 68] on link "Calendriers" at bounding box center [35, 69] width 70 height 26
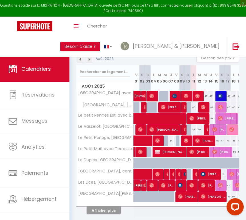
scroll to position [63, 0]
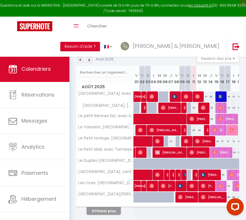
click at [219, 152] on span "[PERSON_NAME]" at bounding box center [222, 152] width 19 height 11
select select "OK"
select select "0"
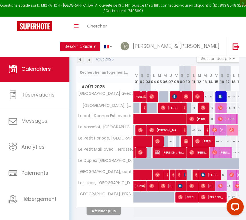
select select "1"
select select
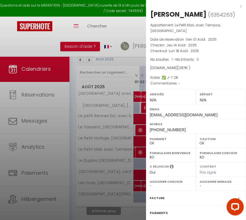
select select "46629"
click at [155, 196] on label "Facture" at bounding box center [157, 198] width 15 height 6
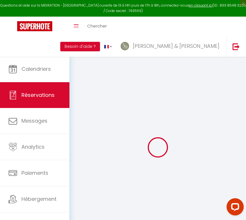
select select "cleaning"
select select "taxes"
select select
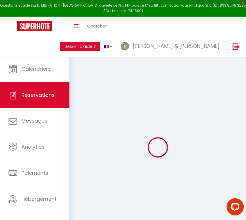
checkbox input "false"
select select
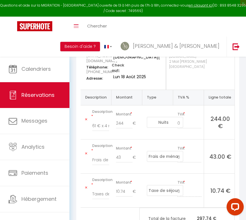
scroll to position [89, 0]
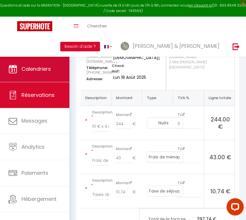
click at [55, 65] on link "Calendriers" at bounding box center [35, 69] width 70 height 26
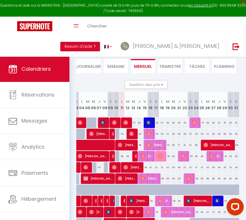
scroll to position [37, 0]
click at [187, 179] on img at bounding box center [189, 178] width 5 height 5
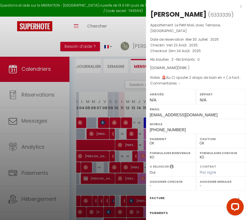
click at [153, 201] on label "Facture" at bounding box center [157, 198] width 15 height 6
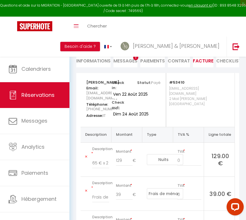
scroll to position [53, 0]
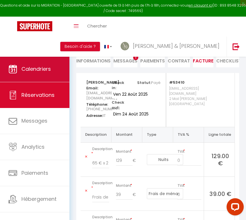
click at [48, 76] on link "Calendriers" at bounding box center [35, 69] width 70 height 26
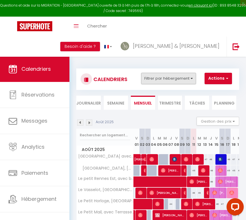
click at [182, 77] on button "Filtrer par hébergement" at bounding box center [168, 78] width 55 height 11
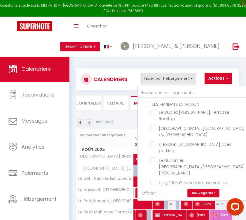
click at [148, 104] on input "LES MANDATS EN ACTION" at bounding box center [199, 104] width 110 height 6
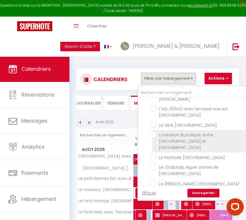
scroll to position [74, 0]
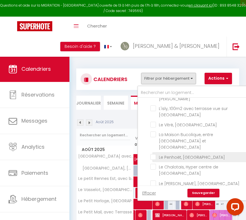
click at [154, 152] on li "Le Penhoët, [GEOGRAPHIC_DATA]" at bounding box center [201, 157] width 96 height 10
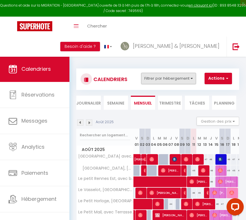
click at [158, 75] on button "Filtrer par hébergement" at bounding box center [168, 78] width 55 height 11
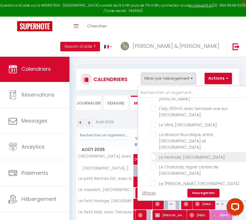
click at [154, 154] on input "Le Penhoët, [GEOGRAPHIC_DATA]" at bounding box center [199, 157] width 96 height 6
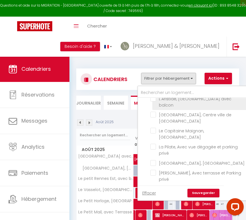
scroll to position [355, 0]
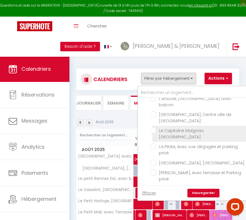
click at [155, 133] on input "Le Capitaine Maignan, [GEOGRAPHIC_DATA]" at bounding box center [199, 130] width 96 height 6
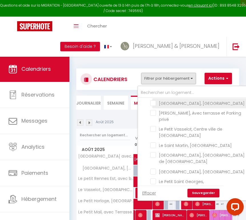
scroll to position [418, 0]
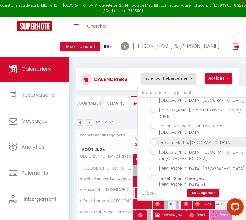
click at [154, 145] on input "Le Saint Martin, [GEOGRAPHIC_DATA]" at bounding box center [199, 142] width 96 height 6
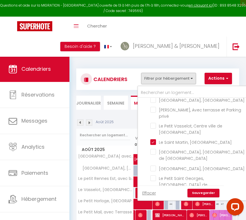
click at [199, 192] on link "Sauvegarder" at bounding box center [204, 193] width 32 height 9
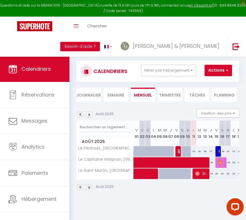
scroll to position [11, 0]
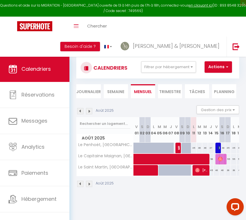
click at [219, 148] on img at bounding box center [220, 147] width 5 height 5
click at [219, 148] on body "Questions et aide sur la MIGRATION - [GEOGRAPHIC_DATA] ouverte de 13 à 14h puis…" at bounding box center [123, 155] width 246 height 220
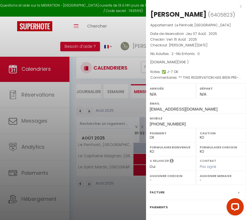
click at [157, 191] on label "Facture" at bounding box center [157, 192] width 15 height 6
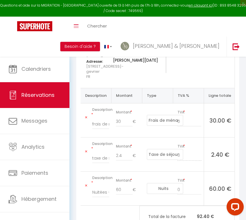
scroll to position [107, 0]
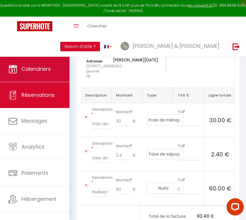
click at [33, 70] on span "Calendriers" at bounding box center [35, 68] width 29 height 7
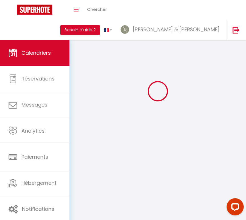
click at [33, 70] on link "Réservations" at bounding box center [35, 79] width 70 height 26
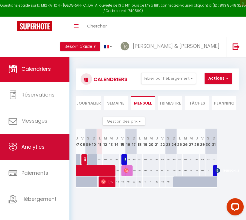
scroll to position [0, 96]
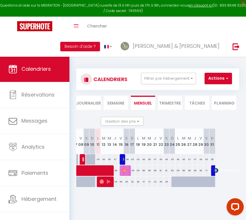
click at [125, 169] on img at bounding box center [124, 170] width 5 height 5
click at [0, 0] on div at bounding box center [0, 0] width 0 height 0
click at [129, 169] on span "[PERSON_NAME]" at bounding box center [126, 170] width 8 height 11
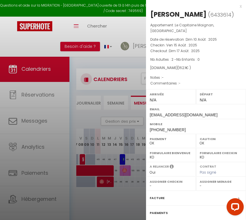
click at [161, 201] on label "Facture" at bounding box center [157, 198] width 15 height 6
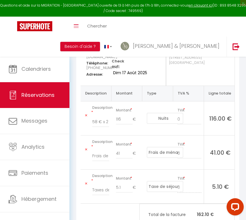
scroll to position [98, 0]
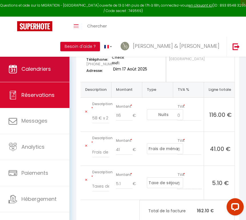
click at [52, 66] on link "Calendriers" at bounding box center [35, 69] width 70 height 26
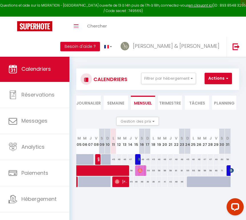
scroll to position [0, 81]
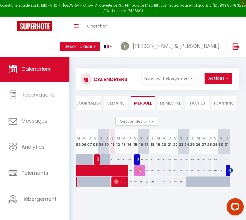
click at [229, 169] on img at bounding box center [231, 170] width 5 height 5
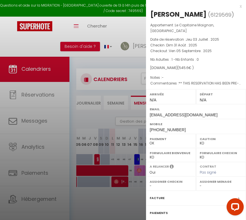
click at [156, 197] on label "Facture" at bounding box center [157, 198] width 15 height 6
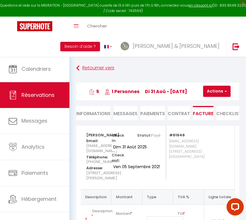
click at [93, 67] on link "Retourner vers" at bounding box center [157, 68] width 163 height 10
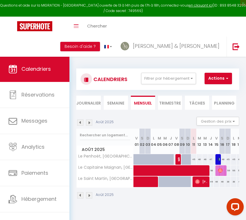
click at [144, 169] on span at bounding box center [223, 170] width 171 height 11
click at [0, 0] on div at bounding box center [0, 0] width 0 height 0
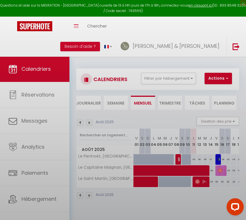
click at [144, 169] on div at bounding box center [123, 110] width 246 height 220
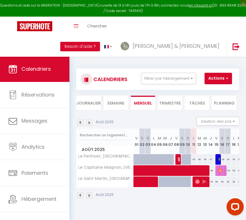
click at [144, 169] on span at bounding box center [223, 170] width 171 height 11
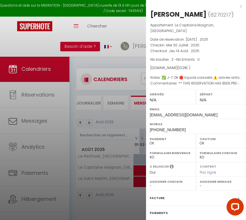
click at [242, 5] on div "x [PERSON_NAME] ( 6270217 ) Appartement : Le Capitaine Maignan, [GEOGRAPHIC_DAT…" at bounding box center [196, 136] width 100 height 272
click at [241, 6] on div "x" at bounding box center [194, 6] width 96 height 7
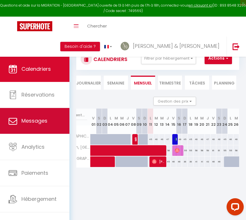
scroll to position [0, 36]
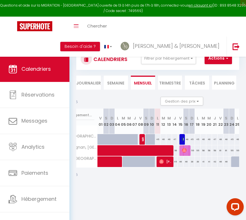
click at [165, 161] on span "[PERSON_NAME]" at bounding box center [165, 161] width 13 height 11
click at [165, 161] on body "Questions et aide sur la MIGRATION - [GEOGRAPHIC_DATA] ouverte de 13 à 14h puis…" at bounding box center [123, 146] width 246 height 220
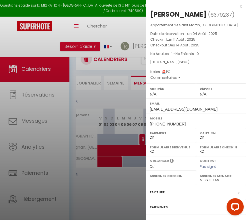
click at [155, 190] on label "Facture" at bounding box center [157, 192] width 15 height 6
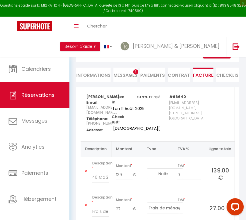
scroll to position [39, 0]
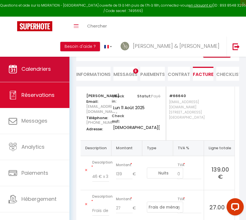
click at [33, 76] on link "Calendriers" at bounding box center [35, 69] width 70 height 26
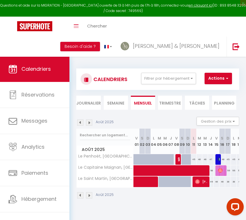
click at [45, 70] on span "Calendriers" at bounding box center [35, 68] width 29 height 7
click at [157, 73] on button "Filtrer par hébergement" at bounding box center [168, 78] width 55 height 11
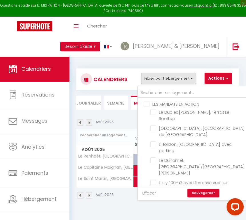
click at [147, 104] on input "LES MANDATS EN ACTION" at bounding box center [199, 104] width 110 height 6
click at [199, 193] on link "Sauvegarder" at bounding box center [204, 193] width 32 height 9
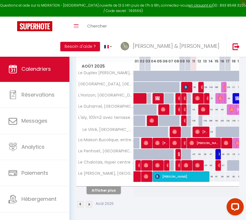
scroll to position [83, 0]
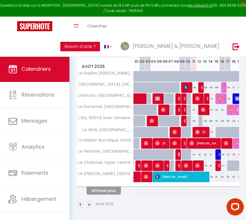
click at [110, 191] on button "Afficher plus" at bounding box center [104, 191] width 34 height 8
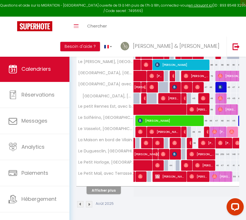
scroll to position [195, 0]
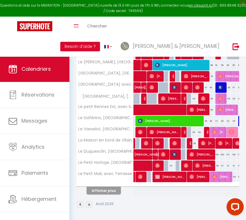
click at [105, 190] on button "Afficher plus" at bounding box center [104, 191] width 34 height 8
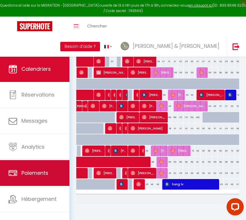
scroll to position [0, 67]
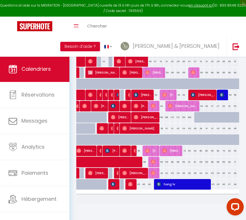
click at [141, 116] on span "[PERSON_NAME]" at bounding box center [146, 117] width 25 height 11
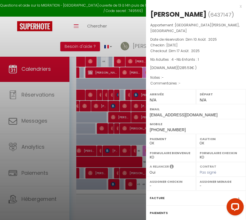
click at [157, 199] on label "Facture" at bounding box center [157, 198] width 15 height 6
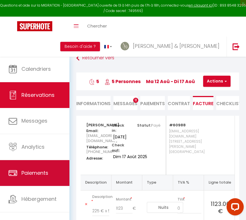
scroll to position [9, 0]
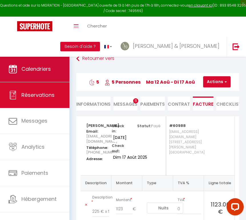
click at [57, 67] on link "Calendriers" at bounding box center [35, 69] width 70 height 26
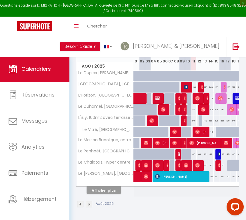
scroll to position [83, 0]
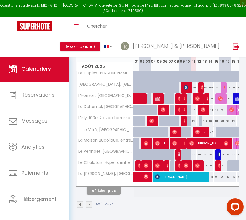
click at [198, 166] on img at bounding box center [197, 165] width 5 height 5
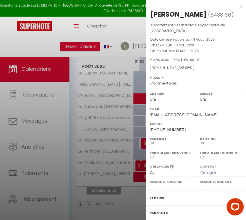
click at [158, 195] on label "Facture" at bounding box center [157, 198] width 15 height 6
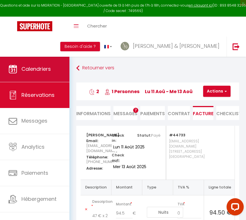
click at [58, 68] on link "Calendriers" at bounding box center [35, 69] width 70 height 26
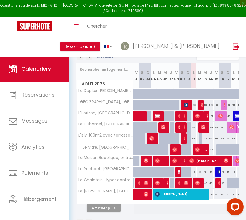
scroll to position [66, 0]
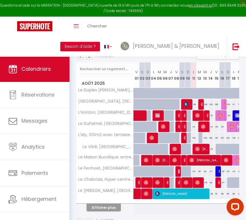
click at [219, 185] on span "[PERSON_NAME]" at bounding box center [219, 182] width 2 height 11
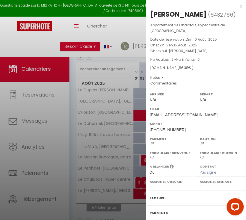
click at [159, 195] on label "Facture" at bounding box center [157, 198] width 15 height 6
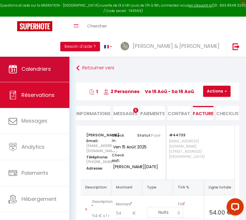
click at [48, 60] on link "Calendriers" at bounding box center [35, 69] width 70 height 26
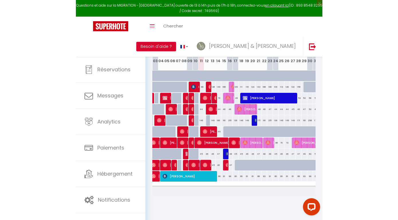
scroll to position [0, 30]
